Goal: Information Seeking & Learning: Understand process/instructions

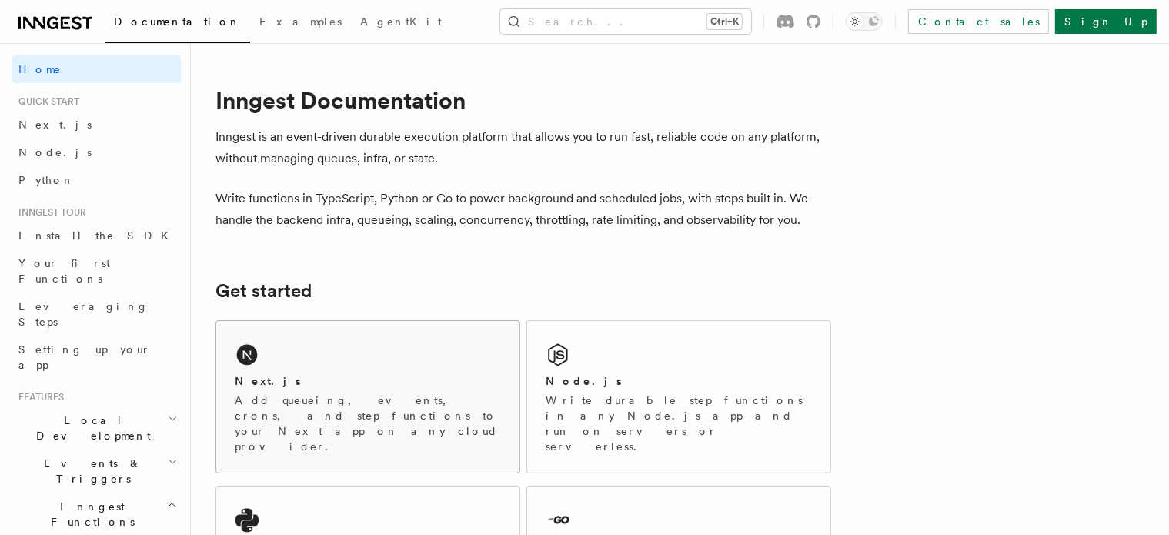
click at [359, 393] on p "Add queueing, events, crons, and step functions to your Next app on any cloud p…" at bounding box center [368, 424] width 266 height 62
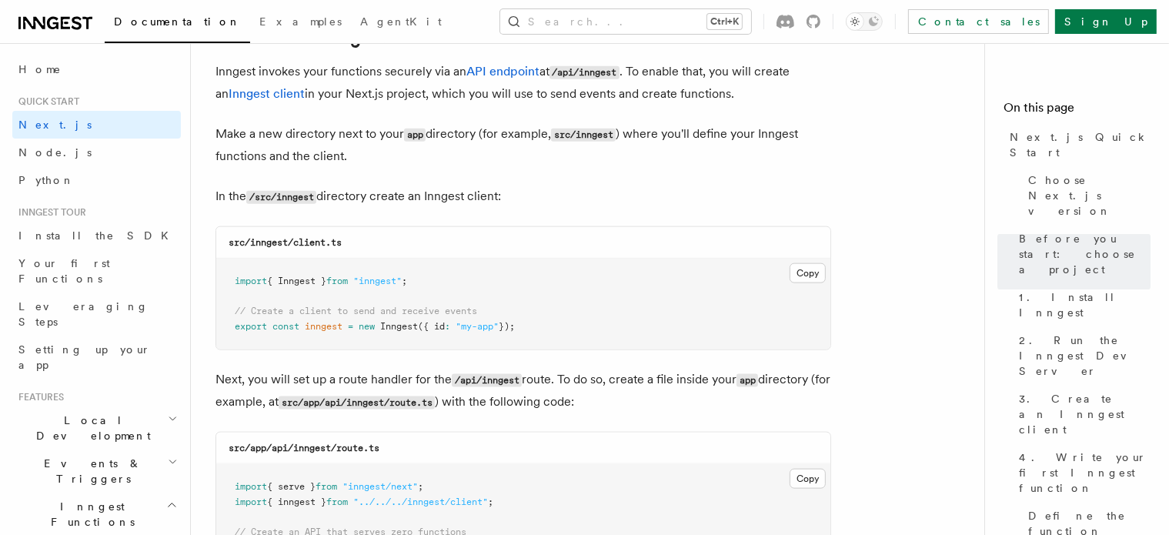
scroll to position [1853, 0]
click at [813, 270] on button "Copy Copied" at bounding box center [808, 272] width 36 height 20
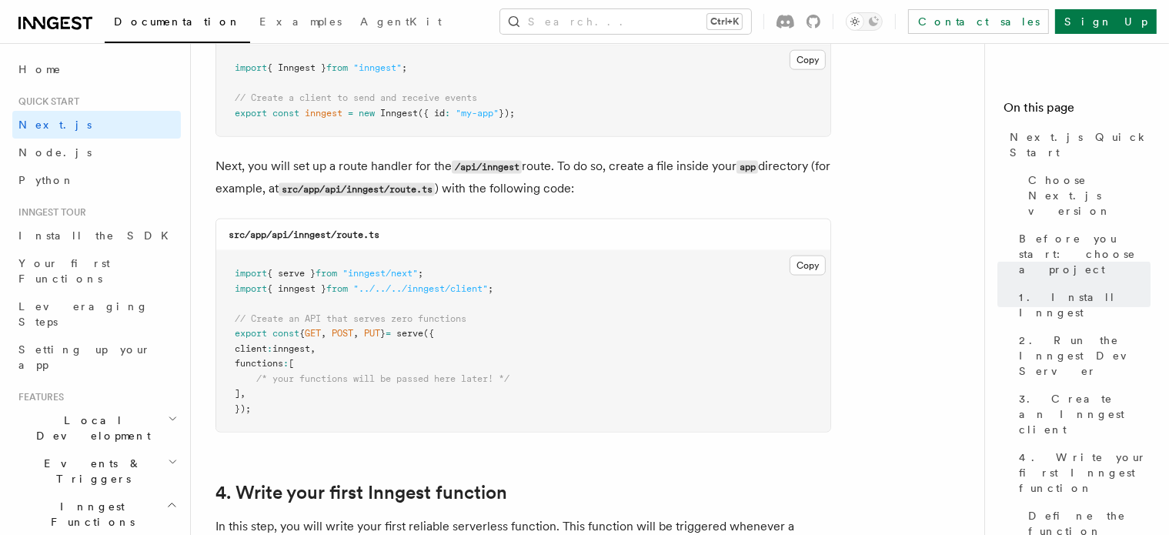
scroll to position [2075, 0]
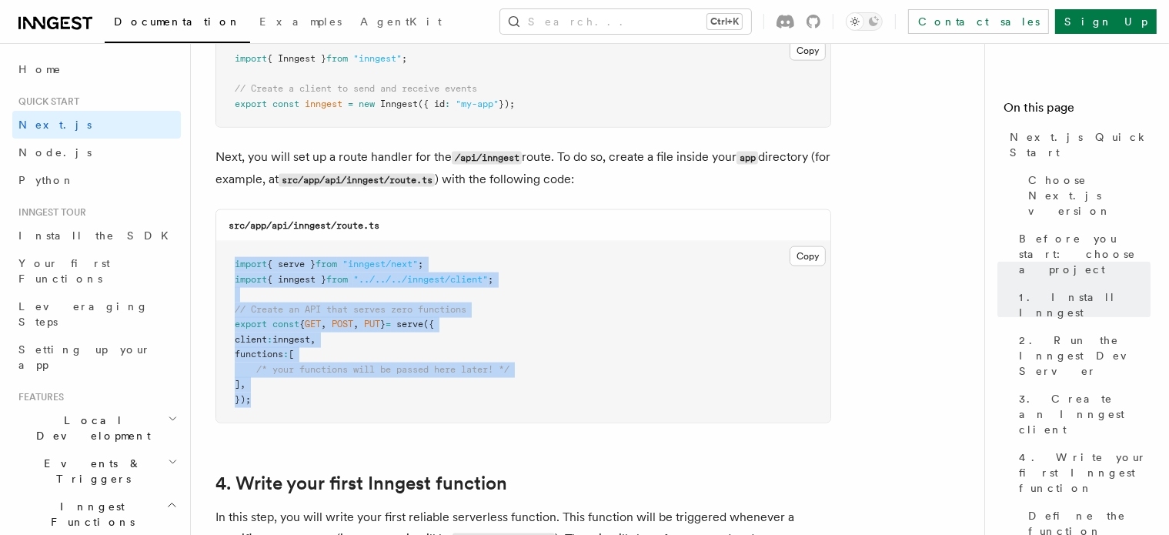
copy code "import { serve } from "inngest/next" ; import { inngest } from "../../../innges…"
drag, startPoint x: 265, startPoint y: 412, endPoint x: 193, endPoint y: 266, distance: 162.1
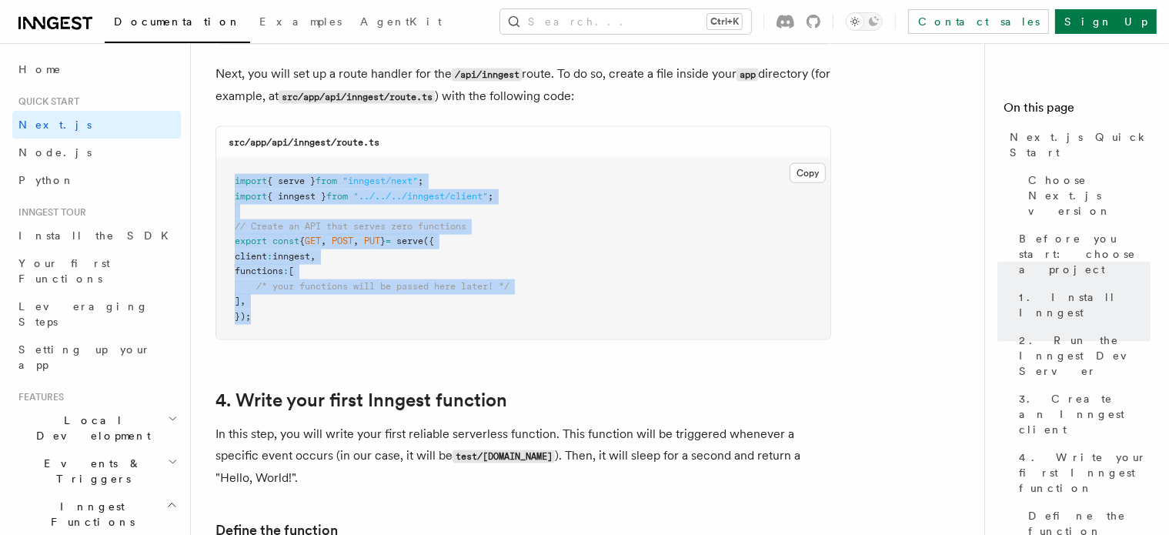
scroll to position [2160, 0]
click at [553, 290] on pre "import { serve } from "inngest/next" ; import { inngest } from "../../../innges…" at bounding box center [523, 247] width 614 height 181
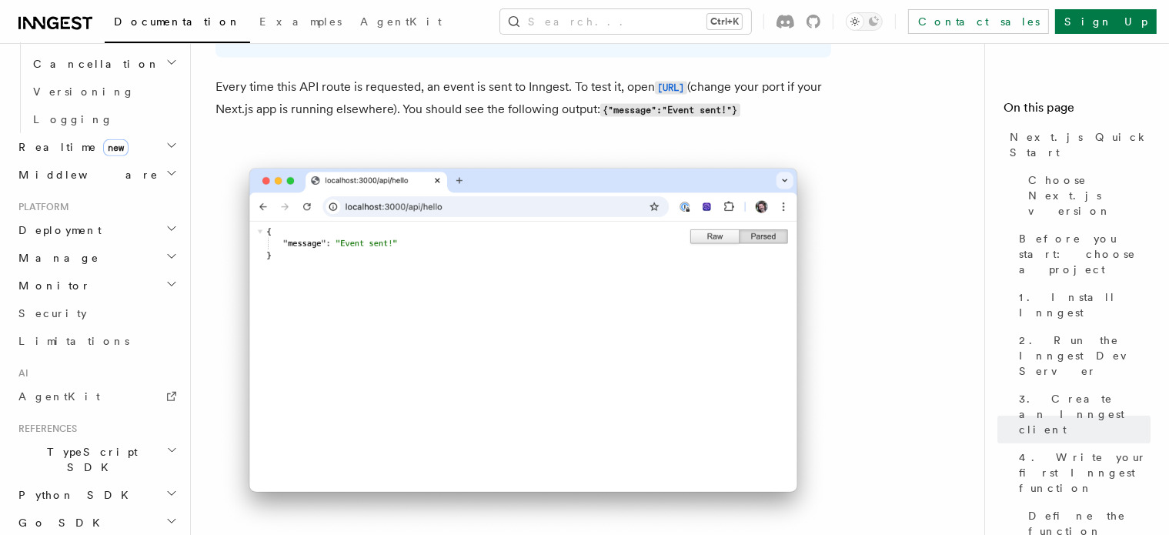
scroll to position [696, 0]
